Goal: Task Accomplishment & Management: Manage account settings

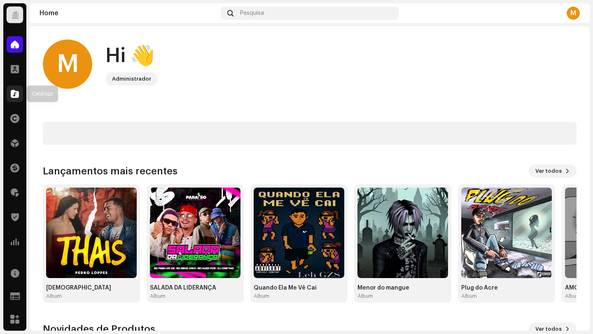
click at [9, 94] on div at bounding box center [15, 94] width 16 height 16
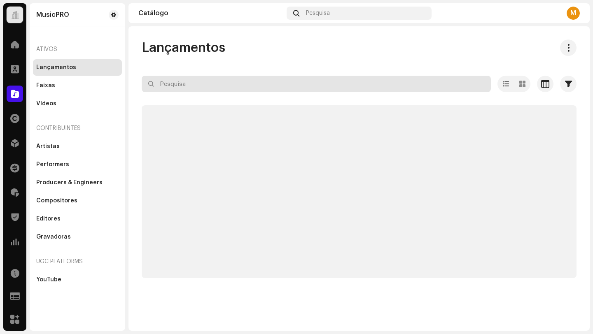
click at [172, 86] on input "text" at bounding box center [316, 84] width 349 height 16
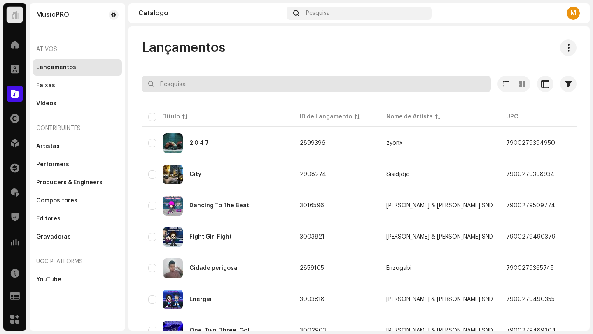
paste input "190296874475"
type input "190296874475"
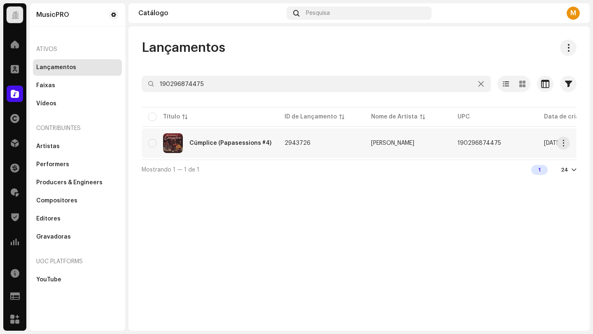
click at [322, 144] on td "2943726" at bounding box center [321, 143] width 86 height 30
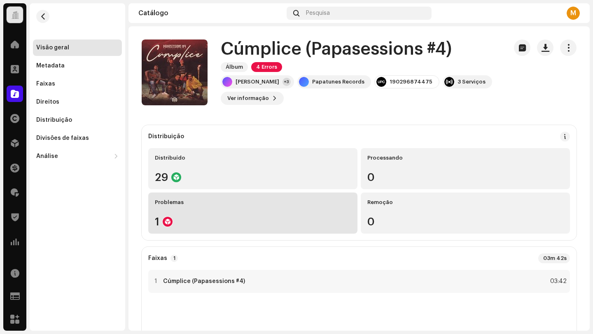
click at [217, 216] on div "Problemas 1" at bounding box center [252, 213] width 209 height 41
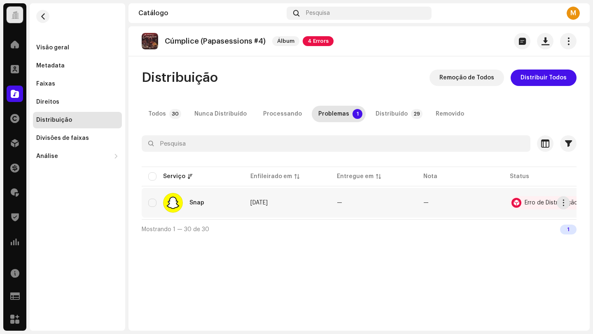
click at [526, 200] on div "Erro de Distribuição" at bounding box center [546, 202] width 73 height 13
click at [168, 115] on p-tab "Todos 30" at bounding box center [163, 114] width 43 height 16
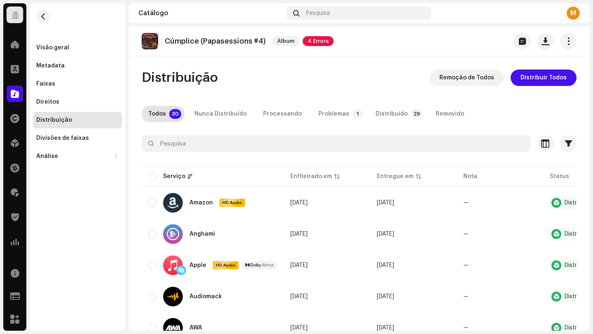
click at [316, 43] on span "4 Errors" at bounding box center [318, 41] width 31 height 10
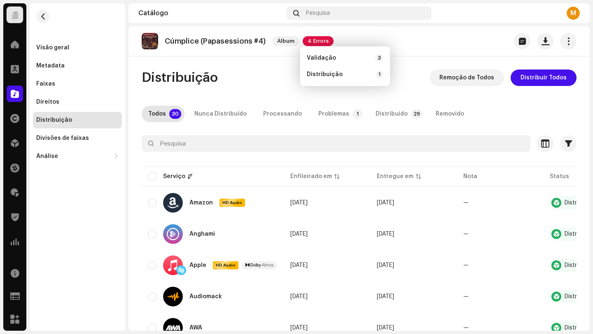
click at [284, 79] on div "Distribuição Remoção de Todos Distribuir Todos" at bounding box center [359, 78] width 435 height 16
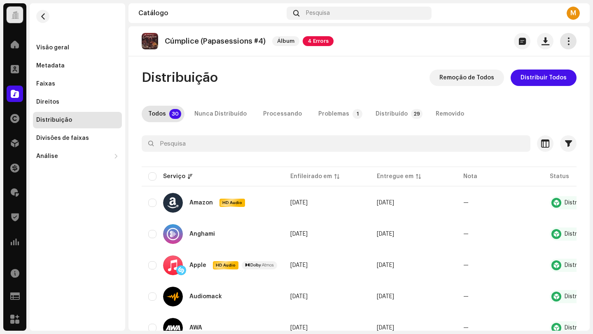
click at [567, 47] on button "button" at bounding box center [568, 41] width 16 height 16
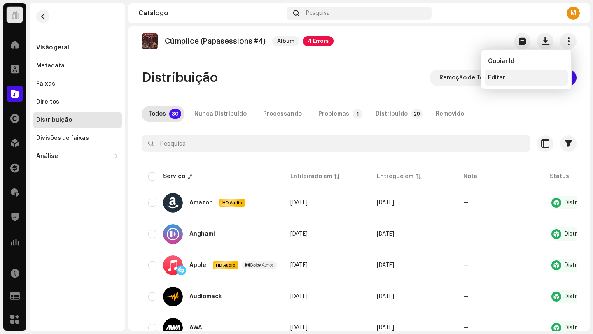
click at [496, 75] on span "Editar" at bounding box center [496, 78] width 17 height 7
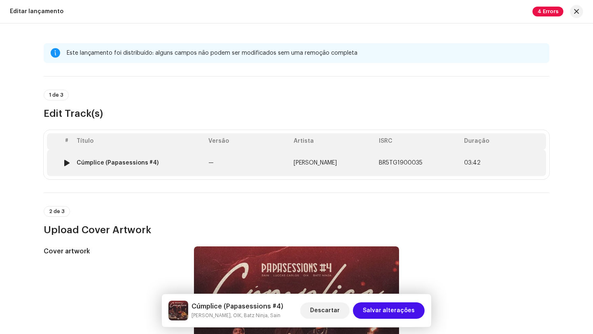
click at [171, 166] on div "Cúmplice (Papasessions #4)" at bounding box center [139, 163] width 125 height 7
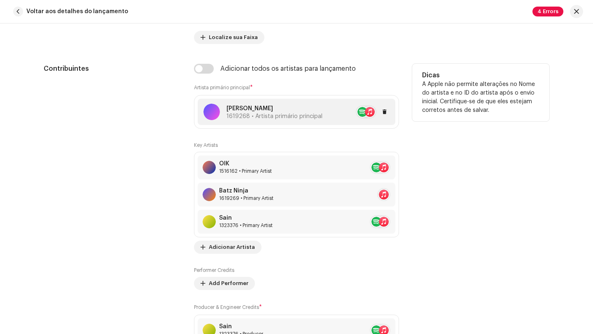
scroll to position [540, 0]
